Goal: Subscribe to service/newsletter

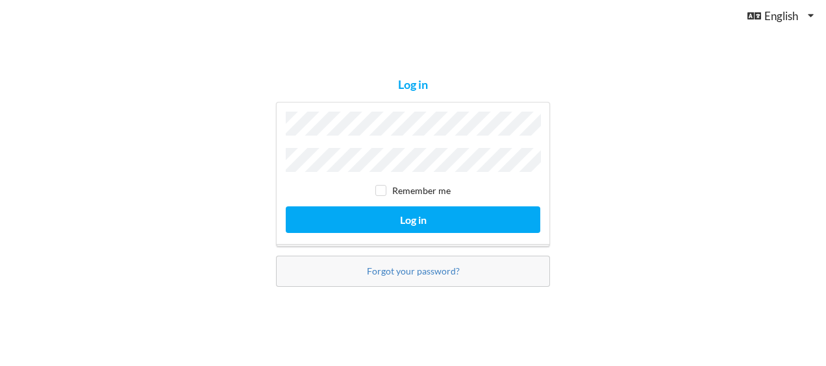
click at [286, 207] on button "Log in" at bounding box center [413, 220] width 255 height 27
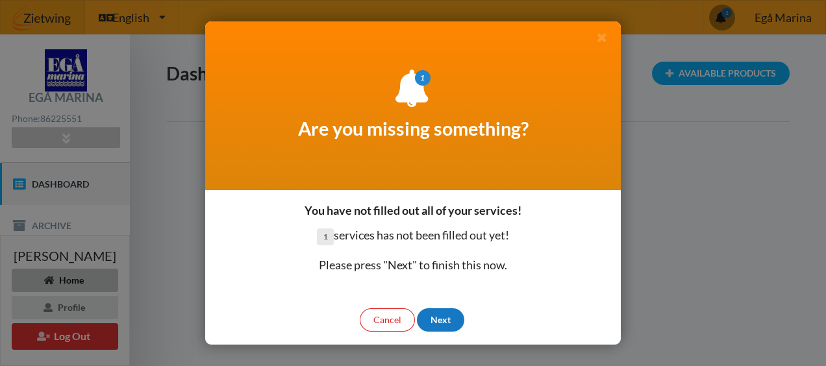
click at [433, 318] on div "Next" at bounding box center [440, 320] width 47 height 23
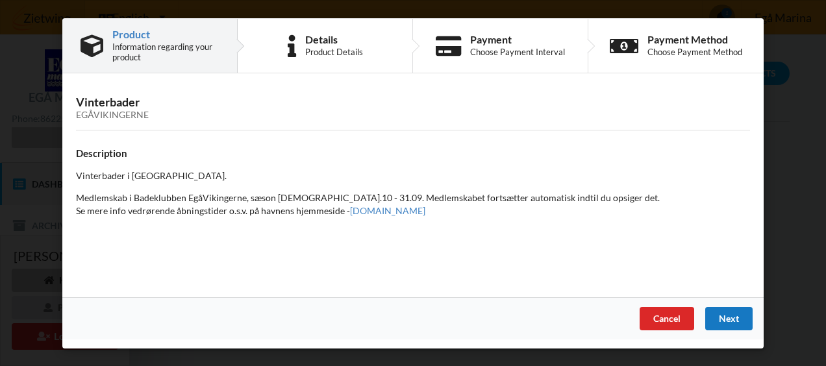
click at [735, 313] on div "Next" at bounding box center [729, 318] width 47 height 23
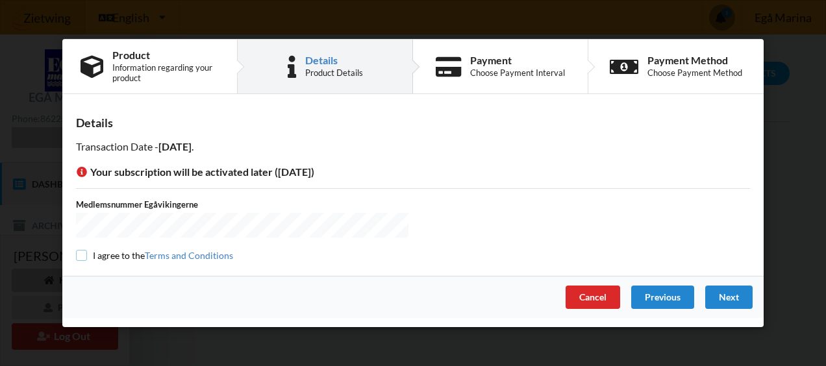
click at [78, 259] on input "checkbox" at bounding box center [81, 255] width 11 height 11
checkbox input "true"
click at [744, 295] on div "Next" at bounding box center [729, 297] width 47 height 23
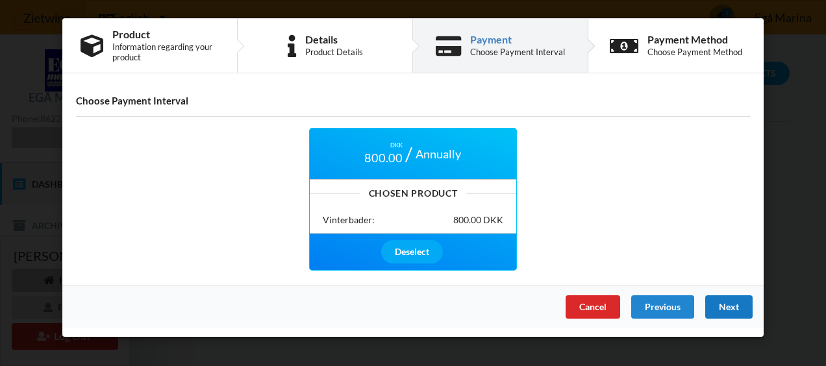
click at [744, 296] on div "Next" at bounding box center [729, 307] width 47 height 23
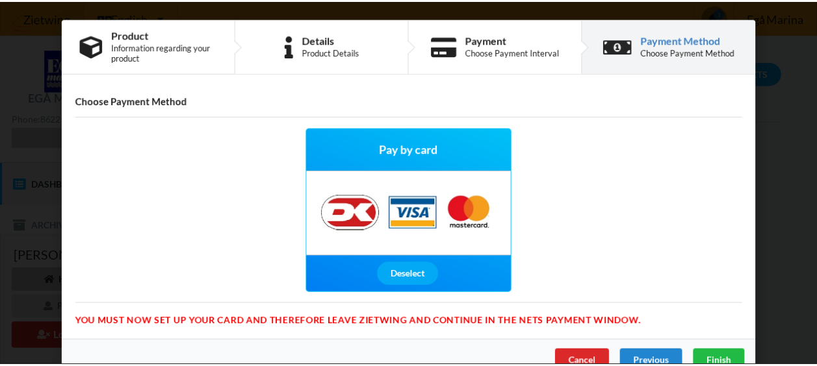
scroll to position [23, 0]
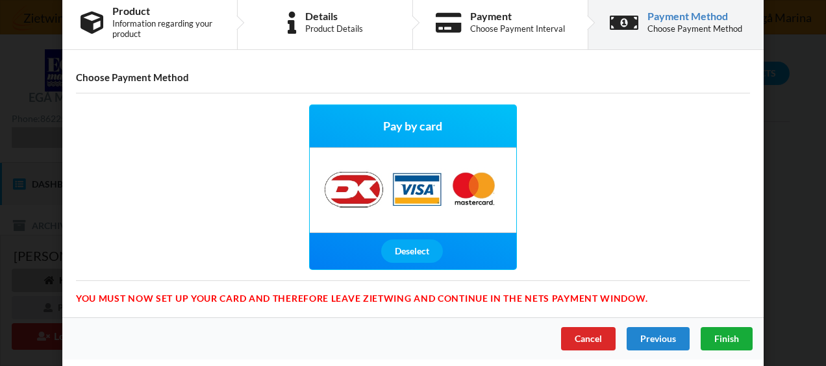
click at [715, 338] on span "Finish" at bounding box center [727, 338] width 25 height 11
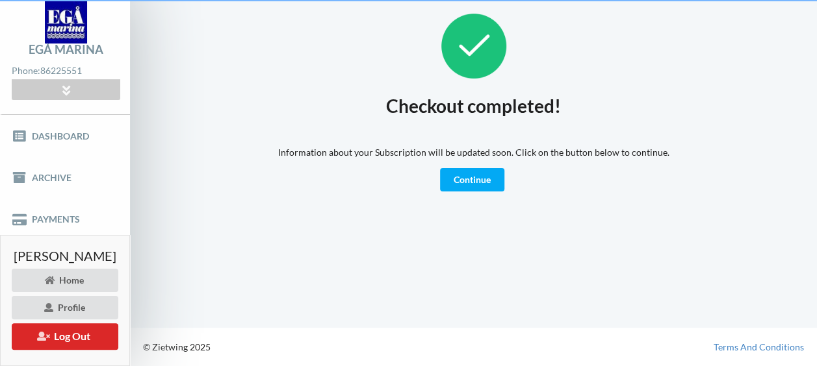
scroll to position [47, 0]
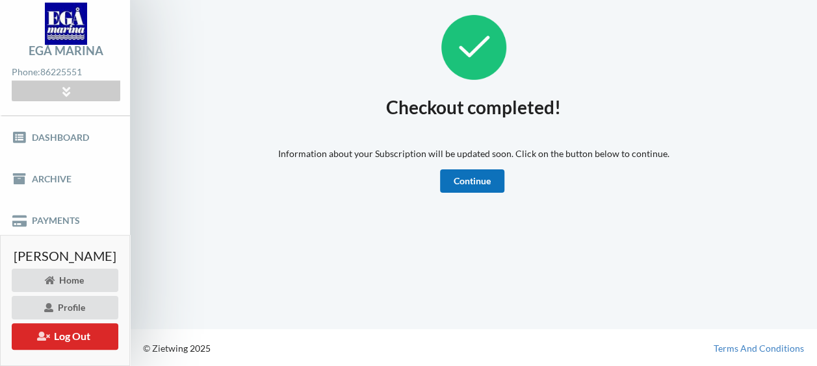
click at [461, 179] on link "Continue" at bounding box center [472, 181] width 64 height 23
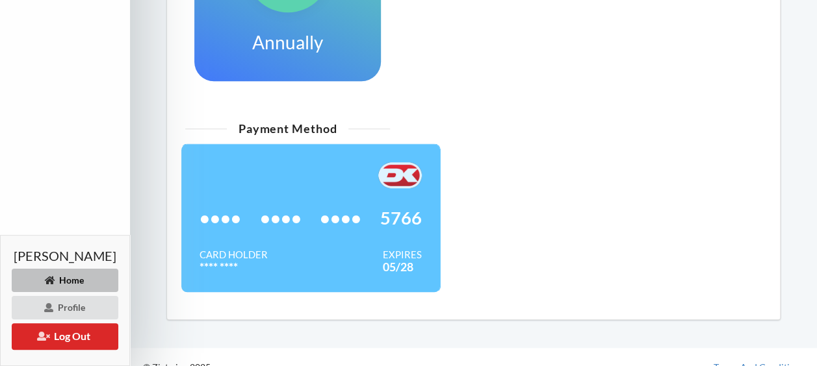
scroll to position [482, 0]
